Goal: Information Seeking & Learning: Learn about a topic

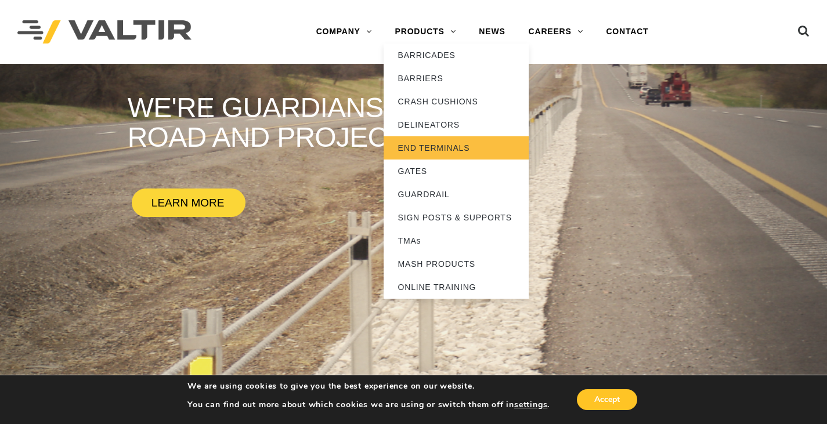
click at [431, 150] on link "END TERMINALS" at bounding box center [456, 147] width 145 height 23
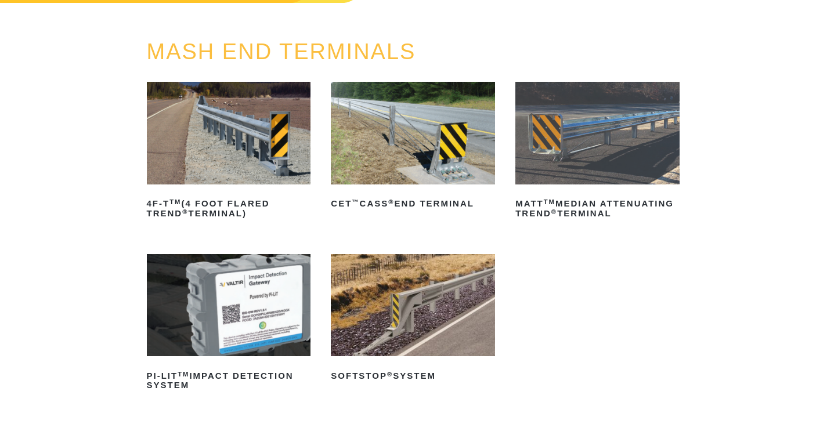
scroll to position [116, 0]
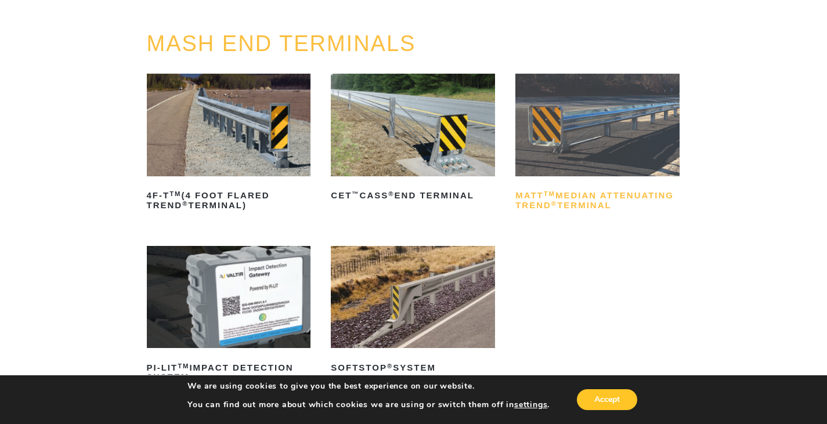
click at [589, 210] on h2 "MATT TM Median Attenuating TREND ® Terminal" at bounding box center [597, 201] width 164 height 28
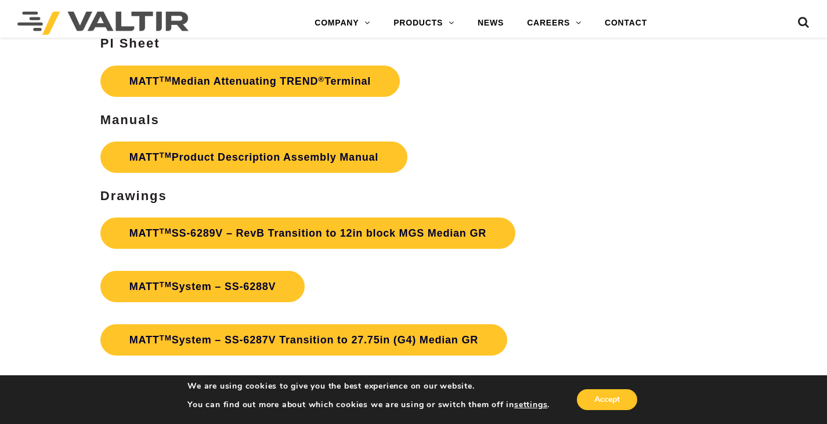
scroll to position [3541, 0]
